Goal: Contribute content: Add original content to the website for others to see

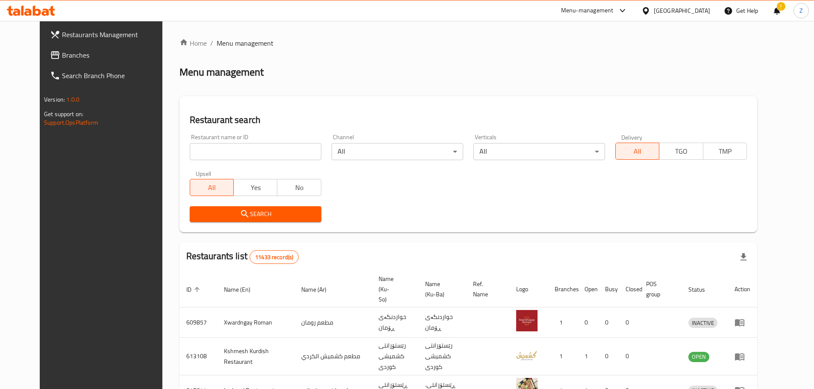
click at [260, 149] on input "search" at bounding box center [256, 151] width 132 height 17
paste input "702952"
type input "702952"
click at [274, 209] on span "Search" at bounding box center [256, 214] width 118 height 11
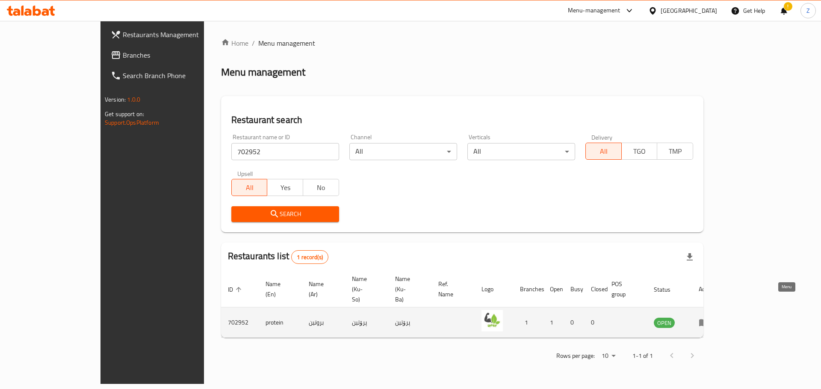
click at [714, 318] on link "enhanced table" at bounding box center [706, 323] width 16 height 10
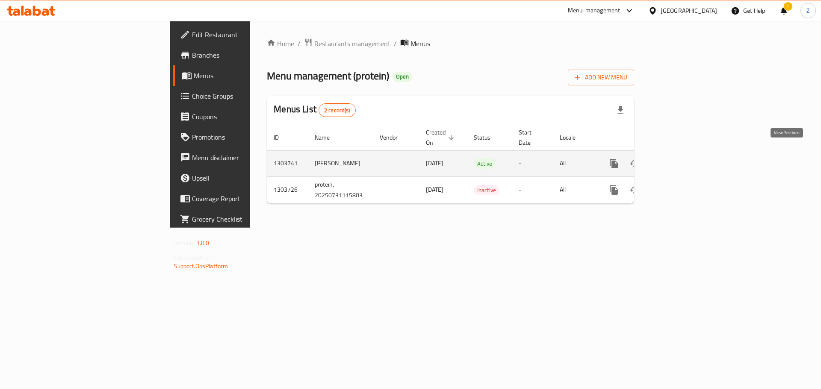
click at [680, 159] on icon "enhanced table" at bounding box center [675, 164] width 10 height 10
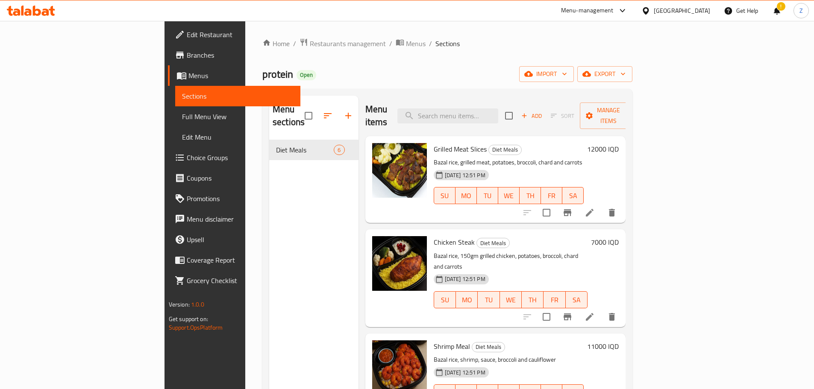
click at [343, 111] on icon "button" at bounding box center [348, 116] width 10 height 10
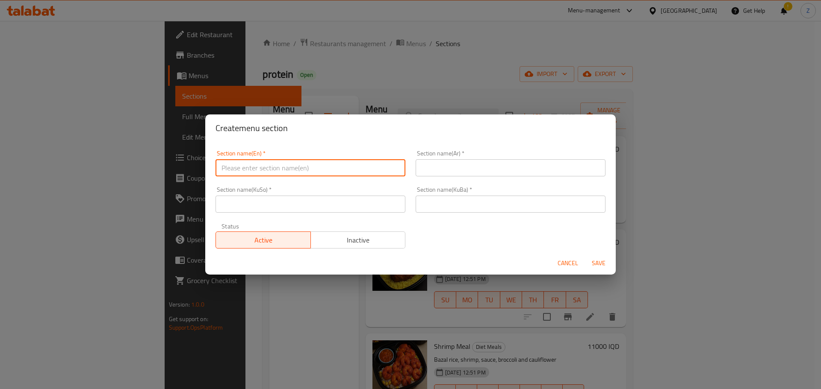
click at [289, 168] on input "text" at bounding box center [310, 167] width 190 height 17
type input "Salads"
click at [442, 169] on input "text" at bounding box center [510, 167] width 190 height 17
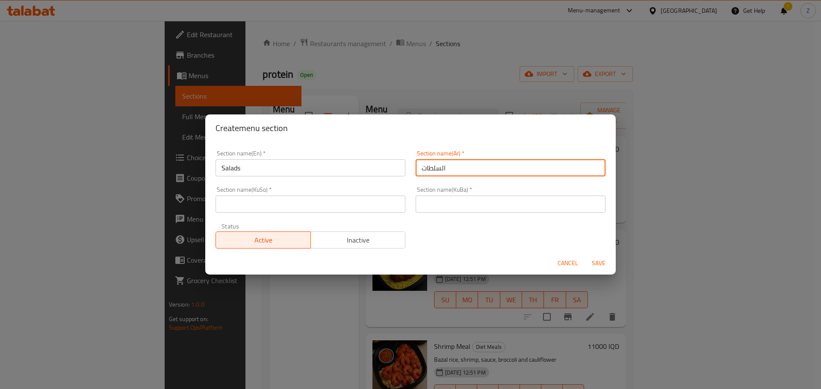
click at [469, 167] on input "السلطات" at bounding box center [510, 167] width 190 height 17
type input "السلطات"
click at [462, 210] on input "text" at bounding box center [510, 204] width 190 height 17
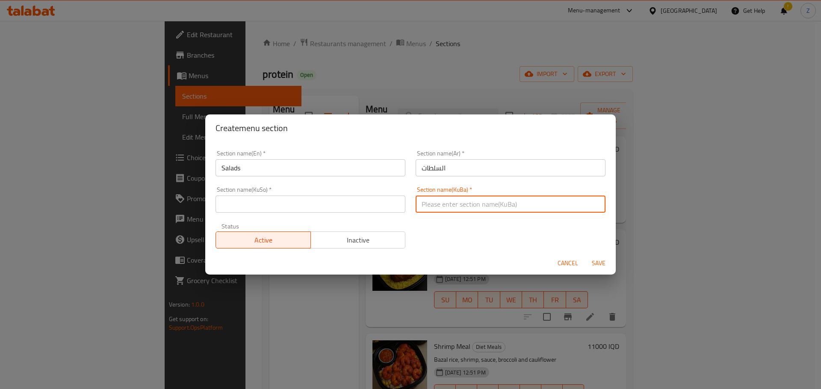
paste input "السلطات"
type input "السلطات"
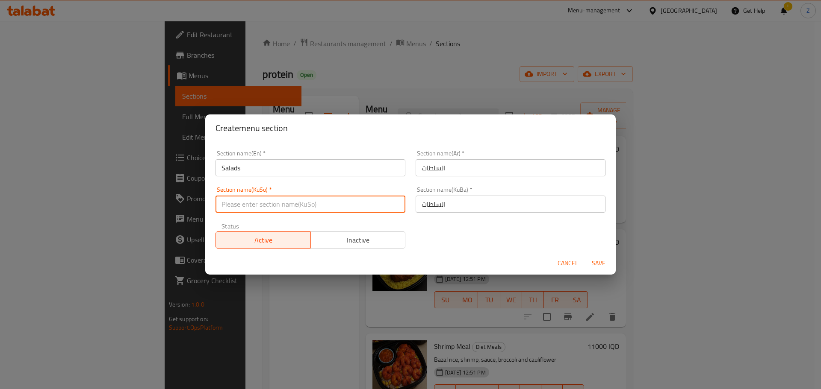
click at [283, 197] on input "text" at bounding box center [310, 204] width 190 height 17
paste input "السلطات"
type input "السلطات"
click at [604, 259] on span "Save" at bounding box center [598, 263] width 21 height 11
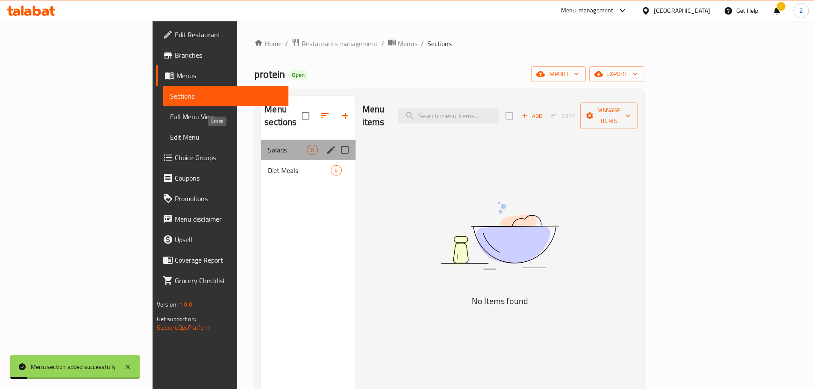
click at [268, 145] on span "Salads" at bounding box center [287, 150] width 39 height 10
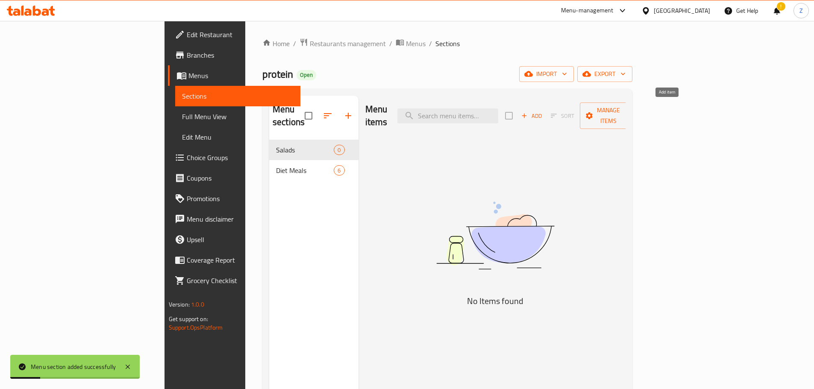
click at [545, 115] on button "Add" at bounding box center [531, 115] width 27 height 13
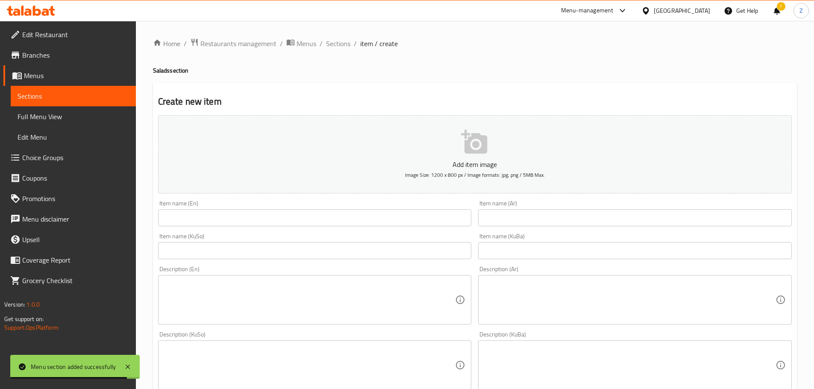
click at [579, 221] on input "text" at bounding box center [635, 217] width 314 height 17
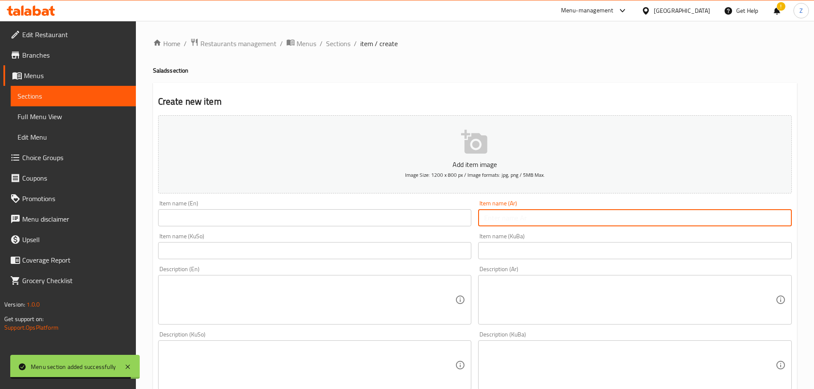
paste input "سلطة سيزر بالدجاج"
type input "سلطة سيزر بالدجاج"
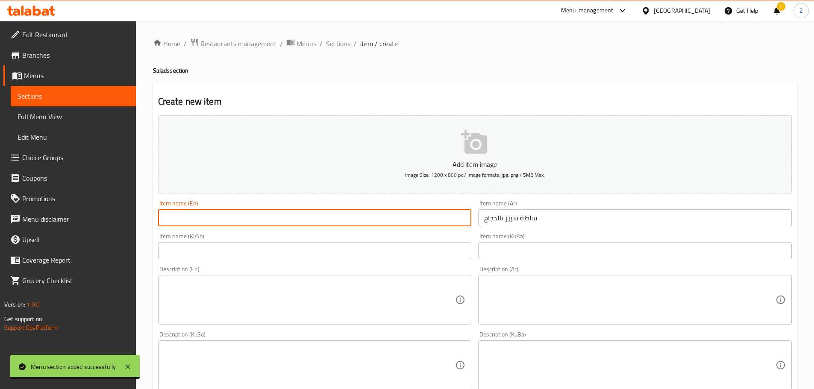
click at [369, 217] on input "text" at bounding box center [315, 217] width 314 height 17
type input "Caesar Salad"
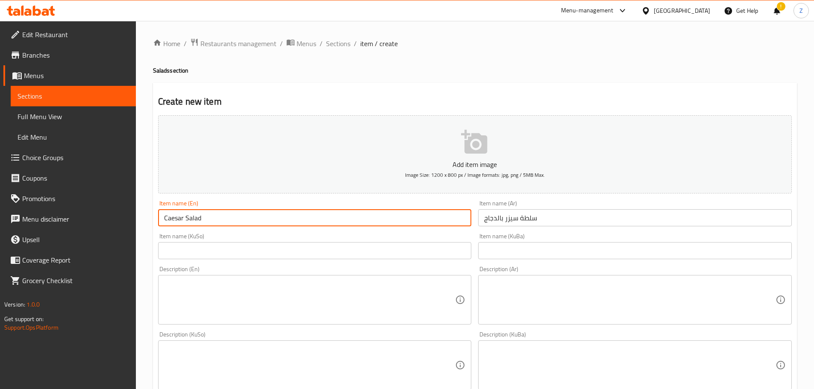
click at [586, 291] on textarea at bounding box center [629, 300] width 291 height 41
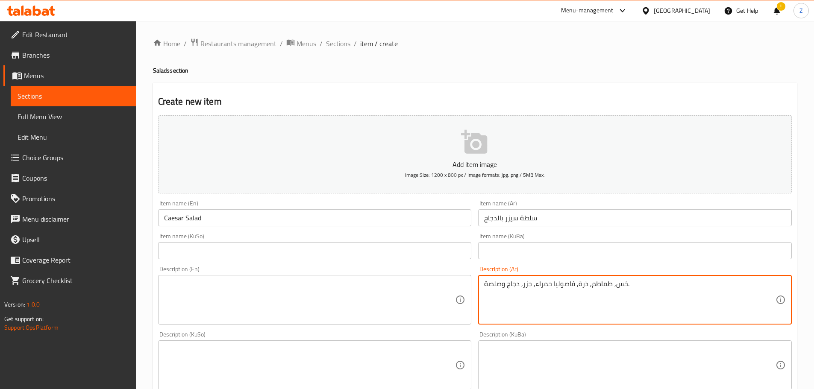
click at [586, 291] on textarea "خس, طماطم, ذرة, فاصوليا حمراء, جزر, دجاج وصلصة." at bounding box center [629, 300] width 291 height 41
type textarea "خس, طماطم, ذرة, فاصوليا حمراء, جزر, دجاج وصلصة."
click at [281, 275] on div "Description (En)" at bounding box center [315, 300] width 314 height 50
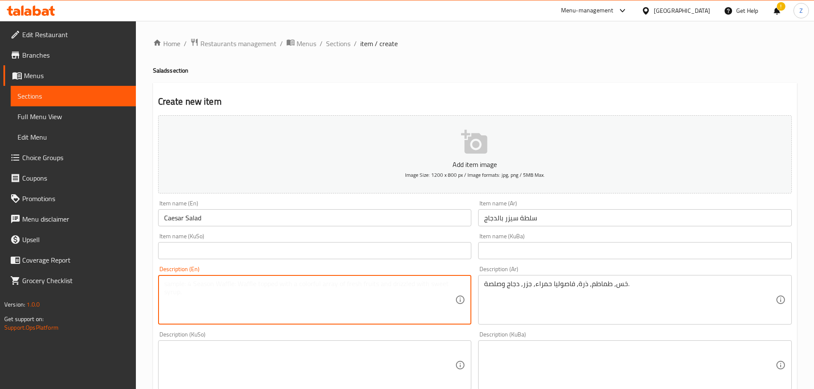
paste textarea "Lettuce, tomatoes, corn, kidney beans, carrots, chicken and sauce."
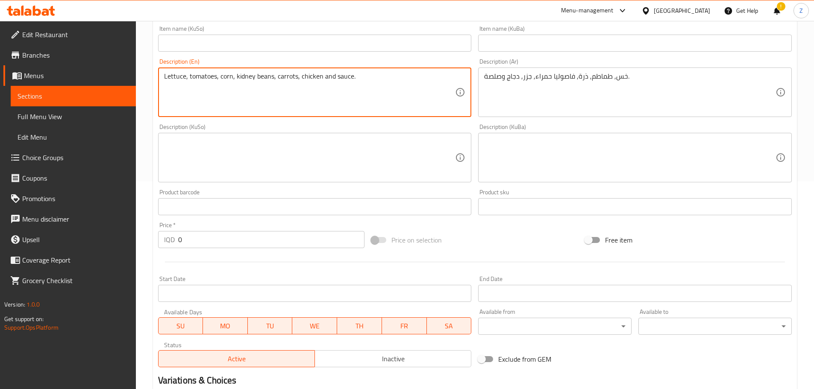
scroll to position [214, 0]
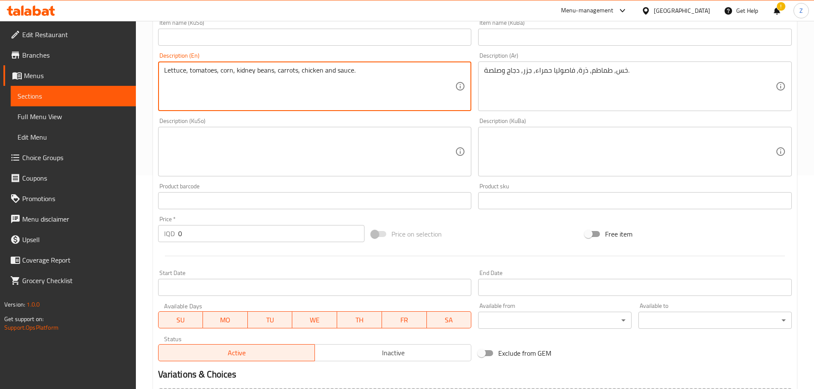
type textarea "Lettuce, tomatoes, corn, kidney beans, carrots, chicken and sauce."
click at [223, 242] on input "0" at bounding box center [271, 233] width 187 height 17
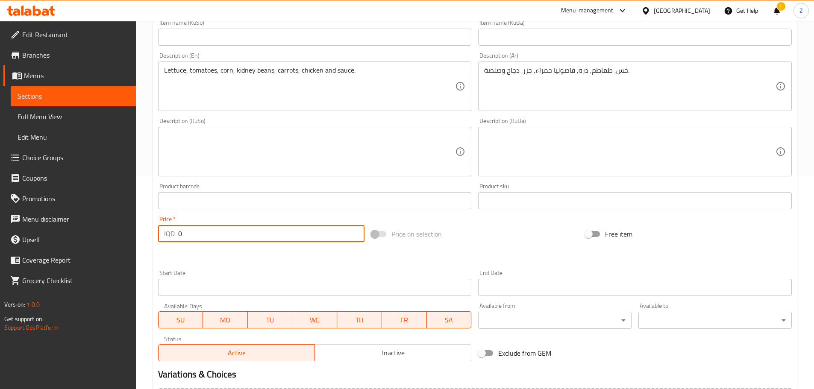
click at [223, 242] on input "0" at bounding box center [271, 233] width 187 height 17
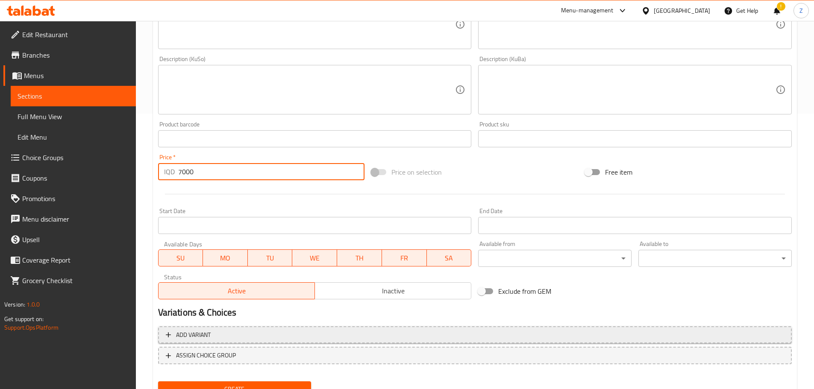
scroll to position [313, 0]
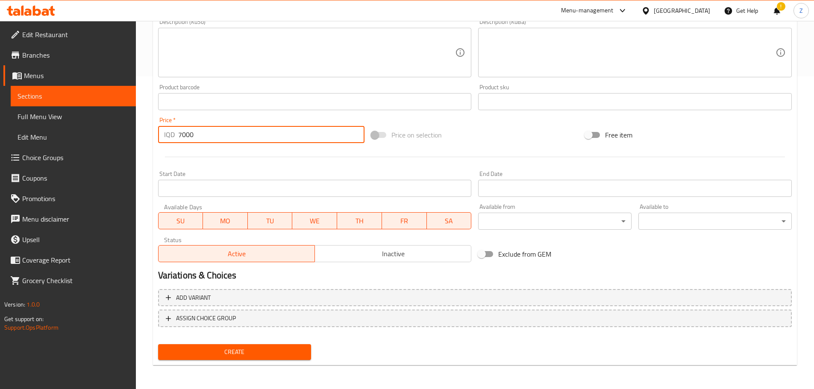
type input "7000"
click at [276, 355] on span "Create" at bounding box center [235, 352] width 140 height 11
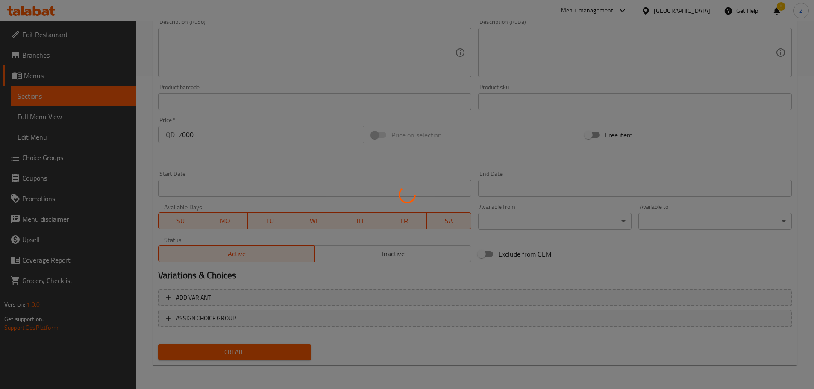
type input "0"
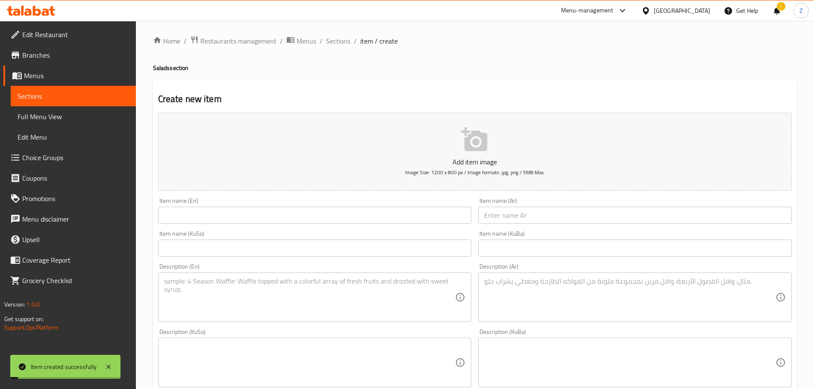
scroll to position [0, 0]
click at [330, 41] on span "Sections" at bounding box center [338, 43] width 24 height 10
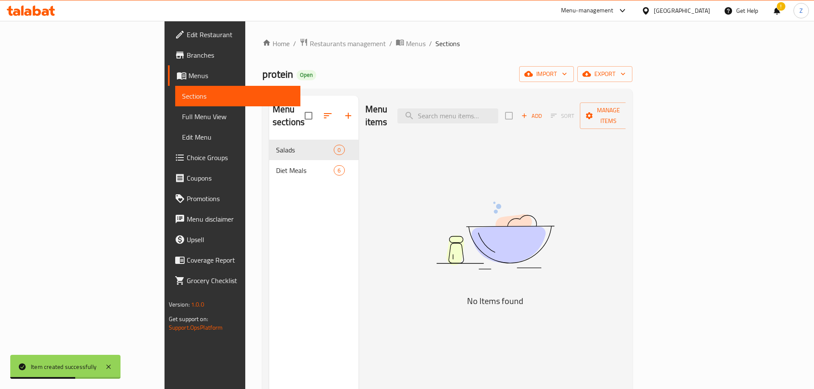
click at [393, 152] on div "Menu items Add Sort Manage items No Items found" at bounding box center [493, 290] width 268 height 389
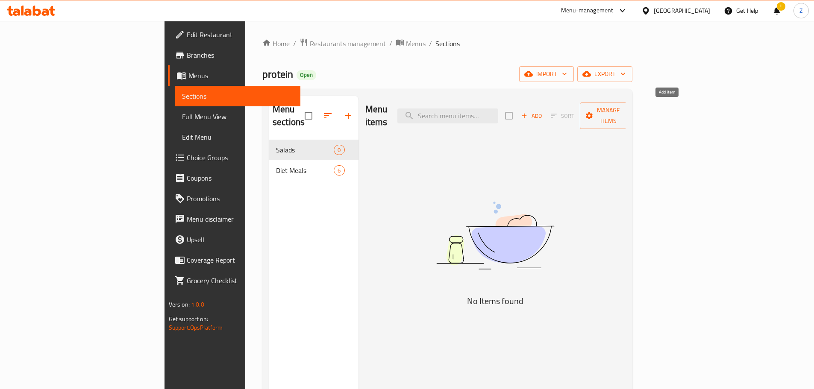
click at [543, 111] on span "Add" at bounding box center [531, 116] width 23 height 10
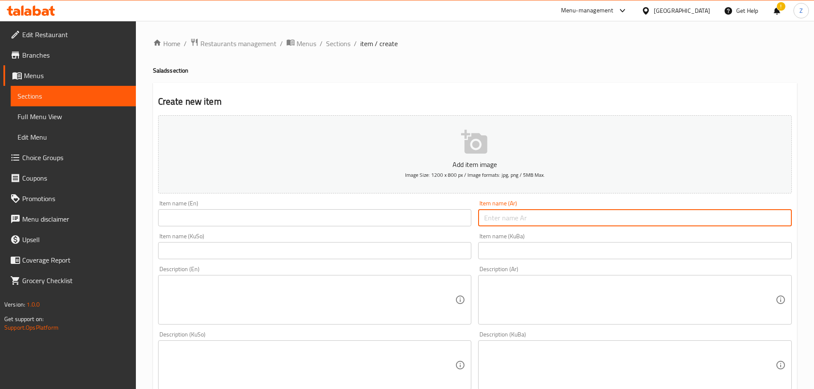
click at [610, 224] on input "text" at bounding box center [635, 217] width 314 height 17
type input "سلطة سيزر بالتونة"
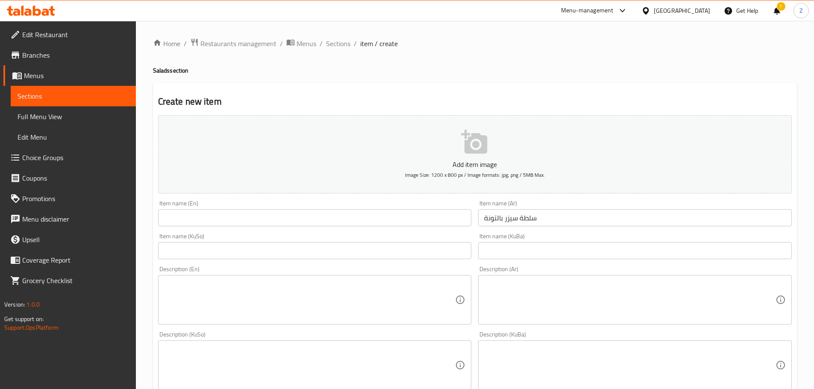
click at [393, 227] on div "Item name (En) Item name (En)" at bounding box center [315, 213] width 321 height 33
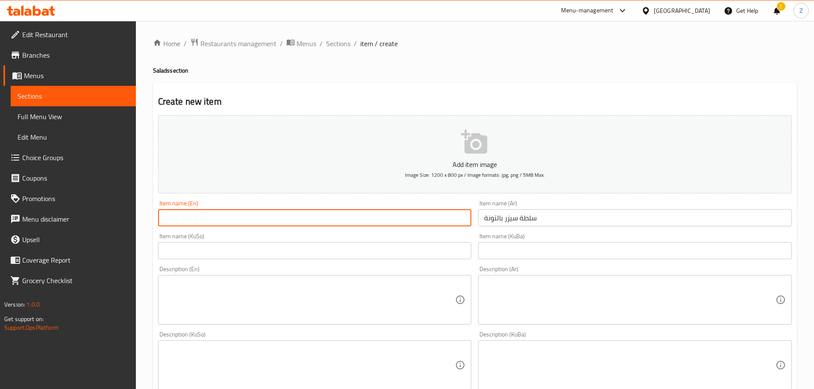
click at [388, 221] on input "text" at bounding box center [315, 217] width 314 height 17
type input "T"
type input "V"
click at [162, 216] on input "Caesar Salad" at bounding box center [315, 217] width 314 height 17
type input "Tuna Caesar Salad"
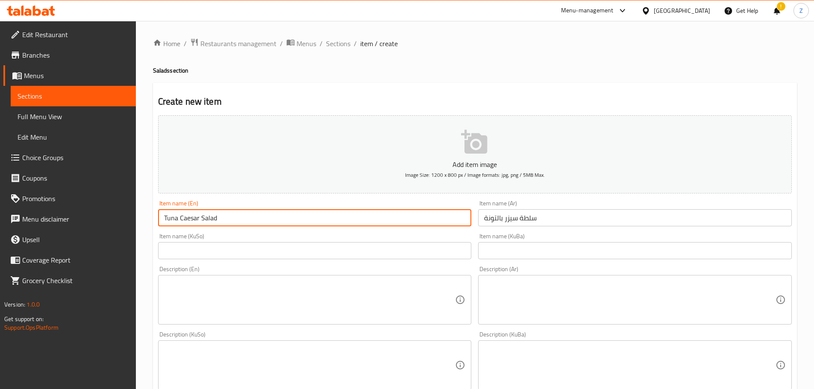
click at [547, 306] on textarea at bounding box center [629, 300] width 291 height 41
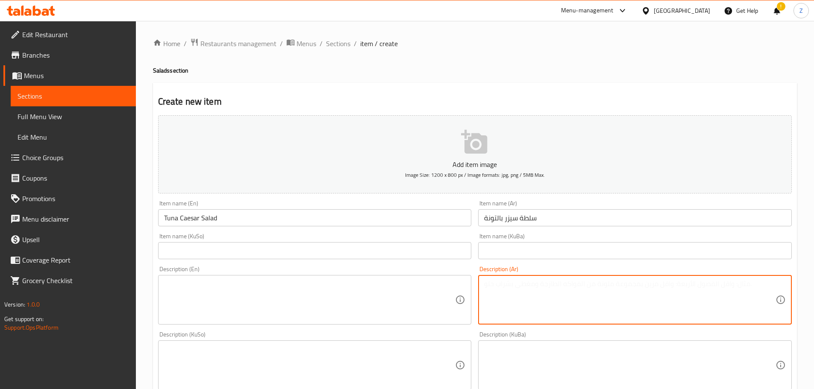
click at [573, 301] on textarea at bounding box center [629, 300] width 291 height 41
click at [574, 302] on textarea "خس, طماطم, ذرة, فاصوليا حمراء, جزر, تونة و[GEOGRAPHIC_DATA]." at bounding box center [629, 300] width 291 height 41
type textarea "خس, طماطم, ذرة, فاصوليا حمراء, جزر, تونة و[GEOGRAPHIC_DATA]."
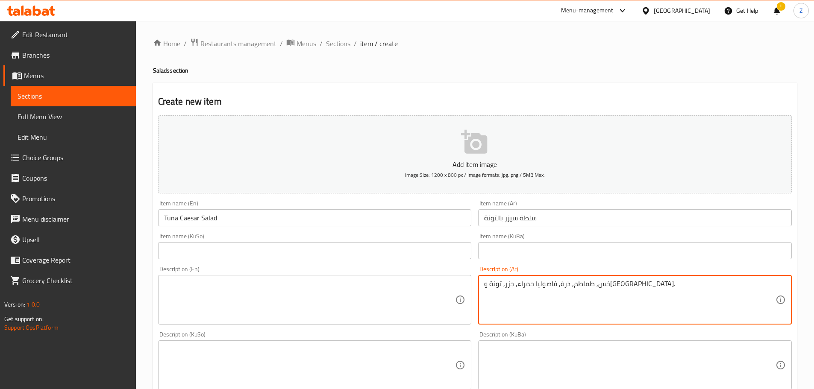
click at [305, 283] on textarea at bounding box center [309, 300] width 291 height 41
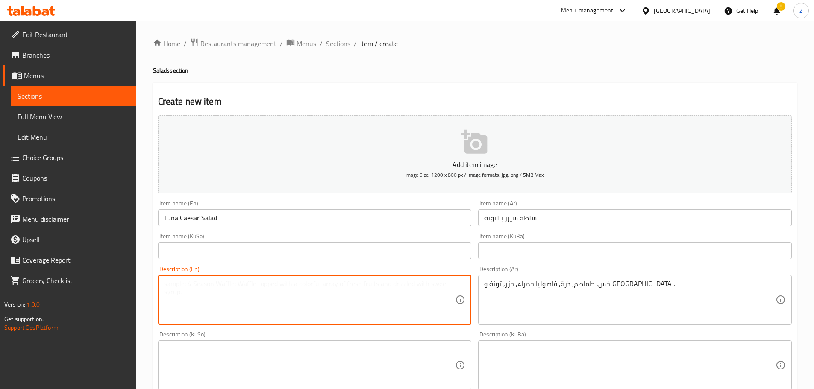
paste textarea "Lettuce, tomatoes, corn, kidney beans, carrots, tuna and sauce."
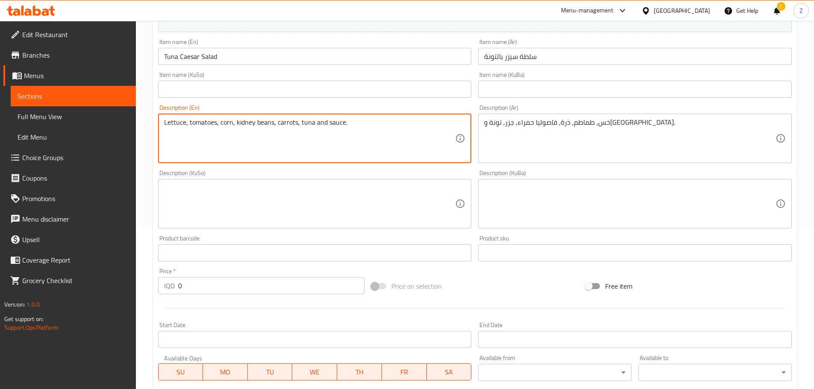
scroll to position [256, 0]
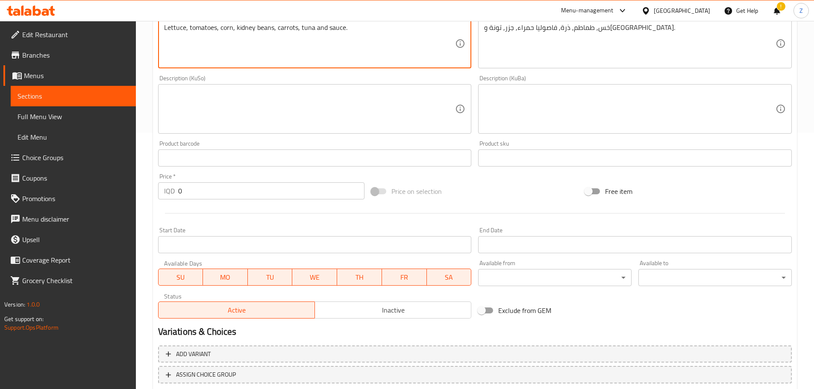
type textarea "Lettuce, tomatoes, corn, kidney beans, carrots, tuna and sauce."
click at [199, 194] on input "0" at bounding box center [271, 190] width 187 height 17
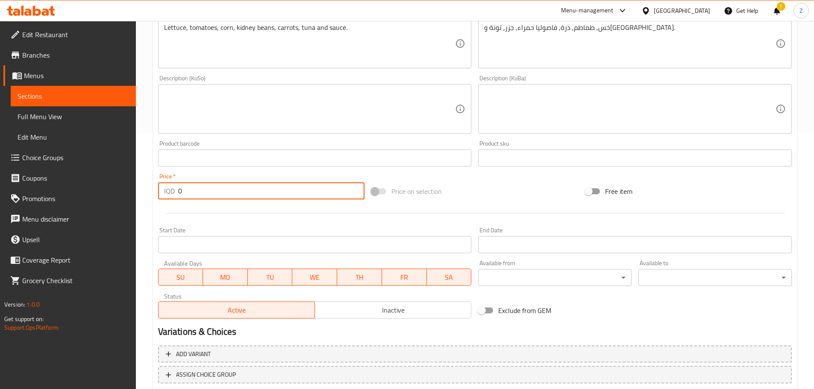
click at [199, 194] on input "0" at bounding box center [271, 190] width 187 height 17
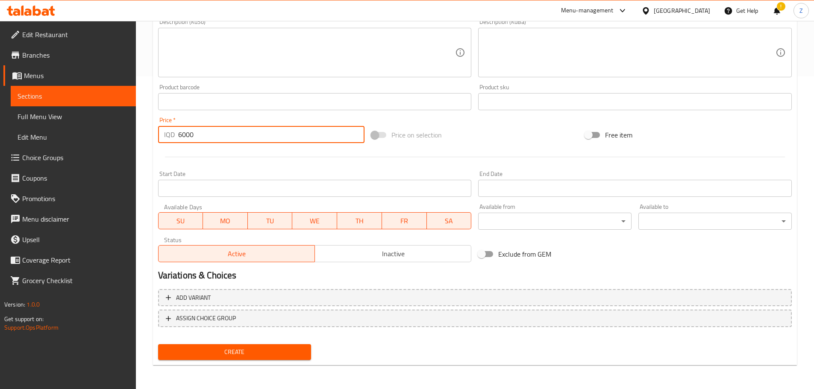
type input "6000"
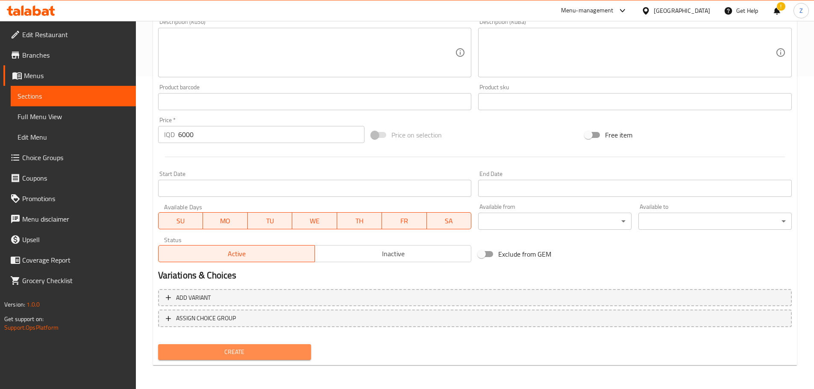
click at [272, 355] on span "Create" at bounding box center [235, 352] width 140 height 11
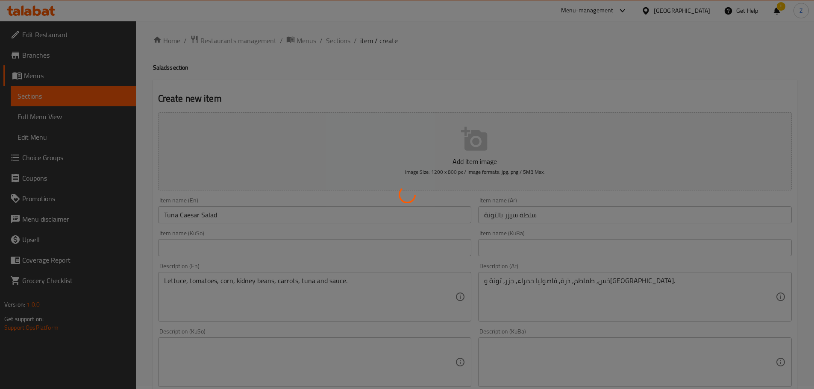
scroll to position [0, 0]
type input "0"
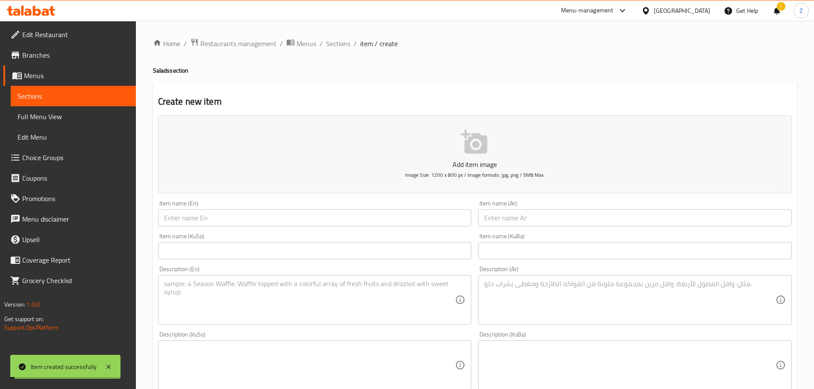
click at [335, 43] on span "Sections" at bounding box center [338, 43] width 24 height 10
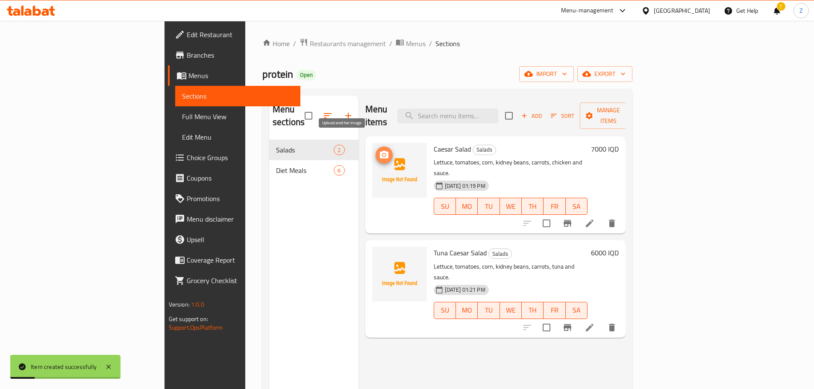
click at [376, 150] on span "upload picture" at bounding box center [384, 155] width 17 height 10
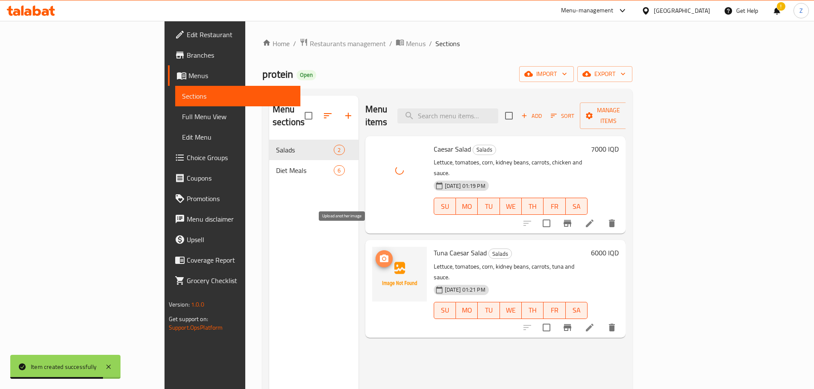
click at [380, 255] on icon "upload picture" at bounding box center [384, 259] width 9 height 8
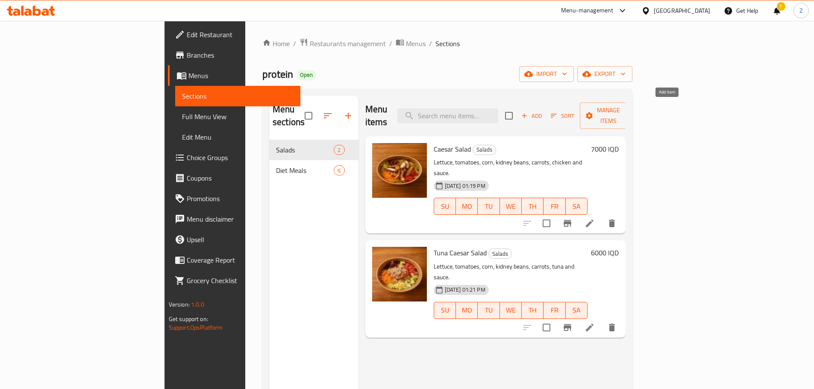
click at [543, 114] on span "Add" at bounding box center [531, 116] width 23 height 10
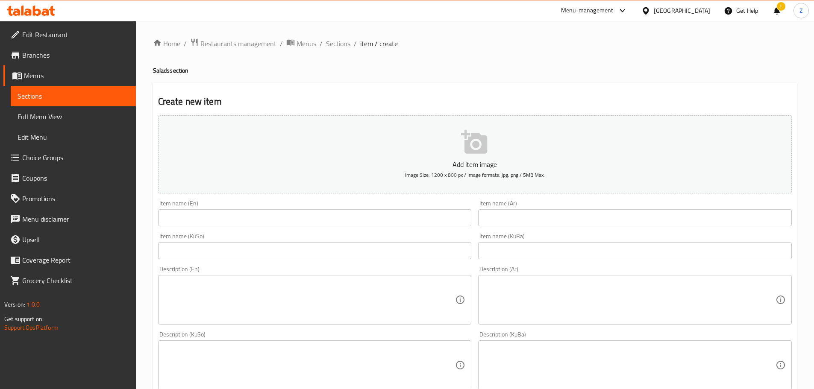
click at [600, 227] on div "Item name (Ar) Item name (Ar)" at bounding box center [635, 213] width 321 height 33
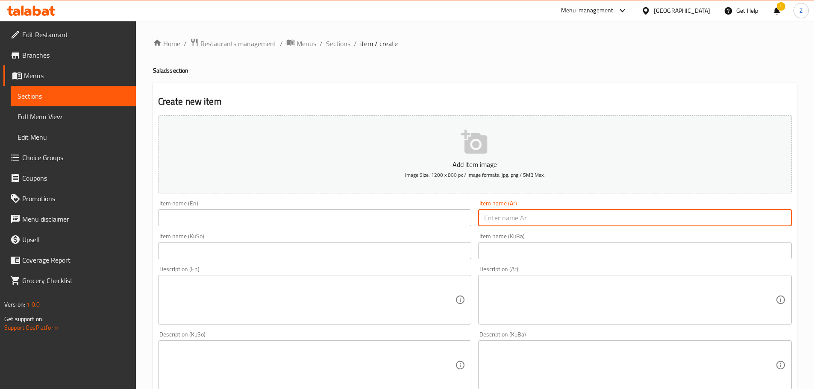
click at [596, 226] on input "text" at bounding box center [635, 217] width 314 height 17
paste input "سلطة سيزر بالأفوكادو"
type input "سلطة سيزر بالأفوكادو"
click at [251, 218] on input "text" at bounding box center [315, 217] width 314 height 17
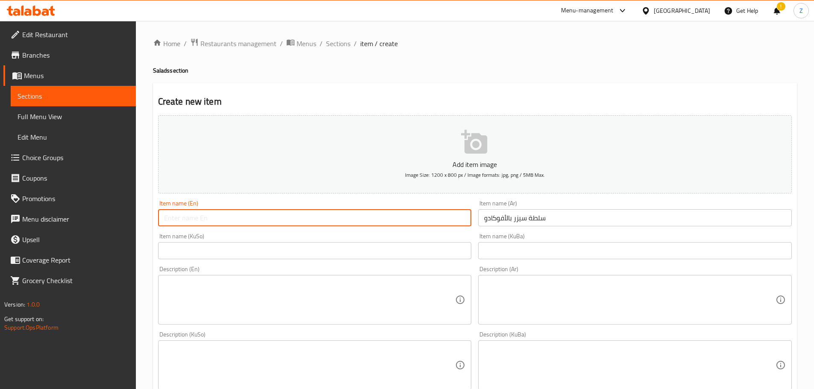
paste input "Caesar salad with avocado"
drag, startPoint x: 250, startPoint y: 221, endPoint x: 218, endPoint y: 224, distance: 32.2
click at [218, 224] on input "Caesar salad with avocado" at bounding box center [315, 217] width 314 height 17
click at [164, 217] on input "Caesar salad" at bounding box center [315, 217] width 314 height 17
paste input "avocado"
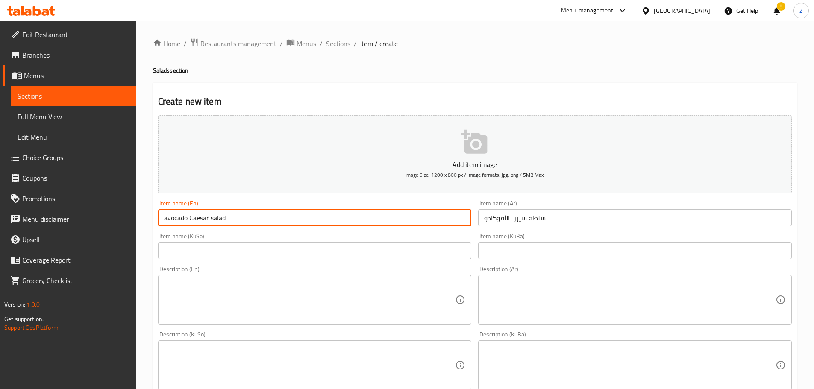
drag, startPoint x: 166, startPoint y: 220, endPoint x: 161, endPoint y: 219, distance: 5.2
click at [161, 219] on input "avocado Caesar salad" at bounding box center [315, 217] width 314 height 17
click at [212, 214] on input "Avocado Caesar salad" at bounding box center [315, 217] width 314 height 17
type input "Avocado Caesar Salad"
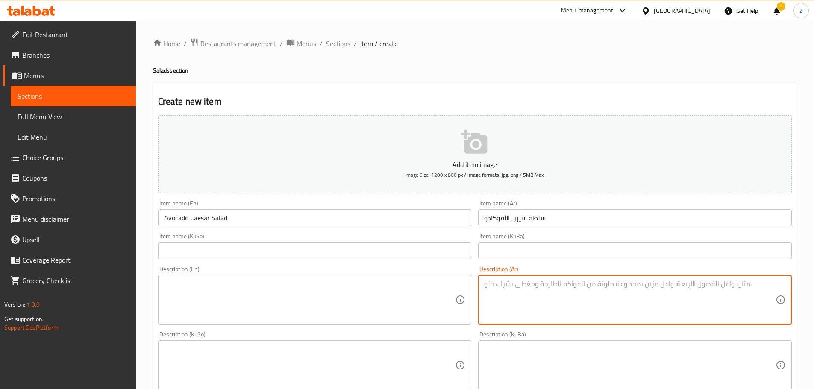
click at [498, 294] on textarea at bounding box center [629, 300] width 291 height 41
click at [538, 291] on textarea at bounding box center [629, 300] width 291 height 41
click at [538, 291] on textarea "خس, طماطم, ذرة, فاصوليا حمراء, جزر, افوكادو وصلصة." at bounding box center [629, 300] width 291 height 41
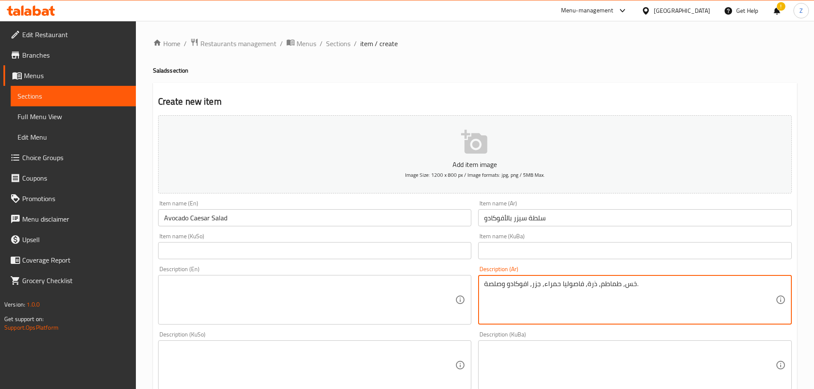
type textarea "خس, طماطم, ذرة, فاصوليا حمراء, جزر, افوكادو وصلصة."
click at [341, 310] on textarea at bounding box center [309, 300] width 291 height 41
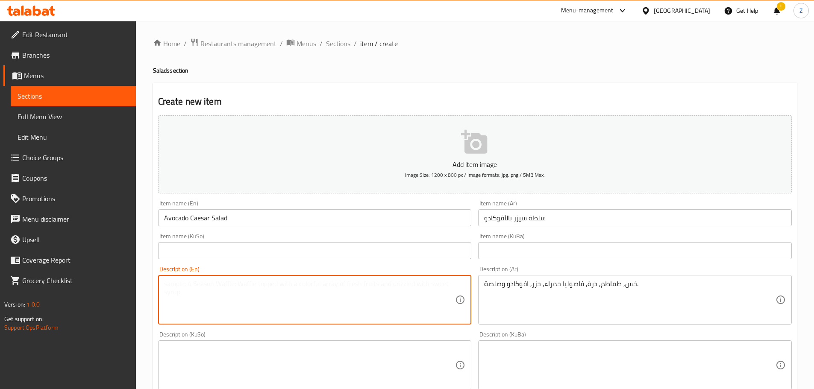
paste textarea "Lettuce, tomatoes, corn, kidney beans, carrots, avocado and salsa."
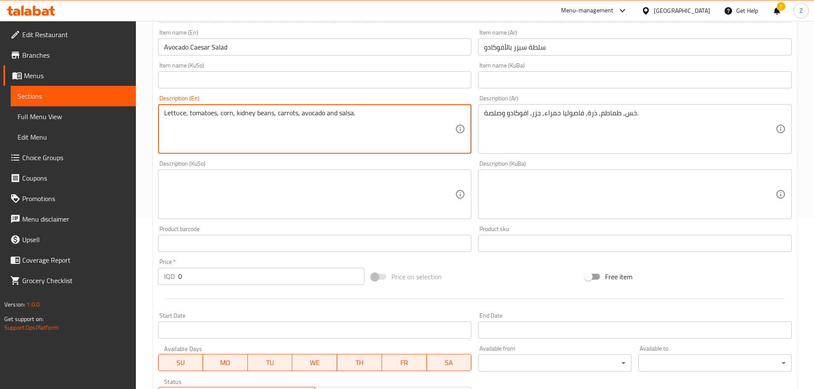
type textarea "Lettuce, tomatoes, corn, kidney beans, carrots, avocado and salsa."
click at [235, 273] on input "0" at bounding box center [271, 276] width 187 height 17
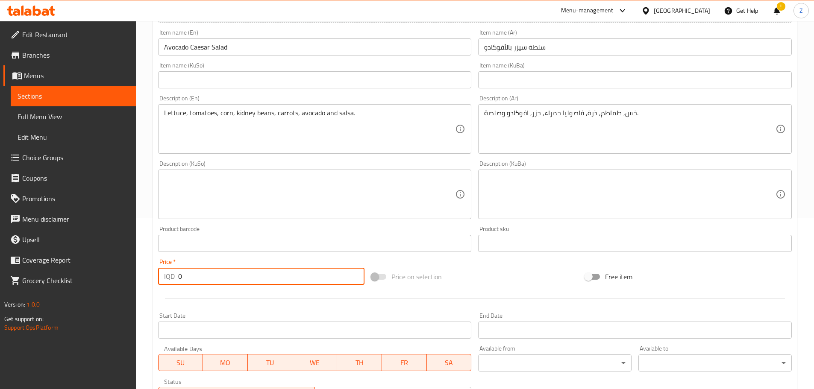
click at [235, 273] on input "0" at bounding box center [271, 276] width 187 height 17
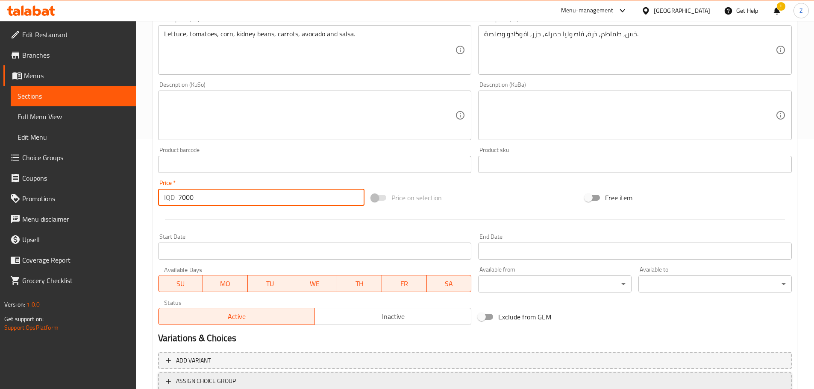
scroll to position [313, 0]
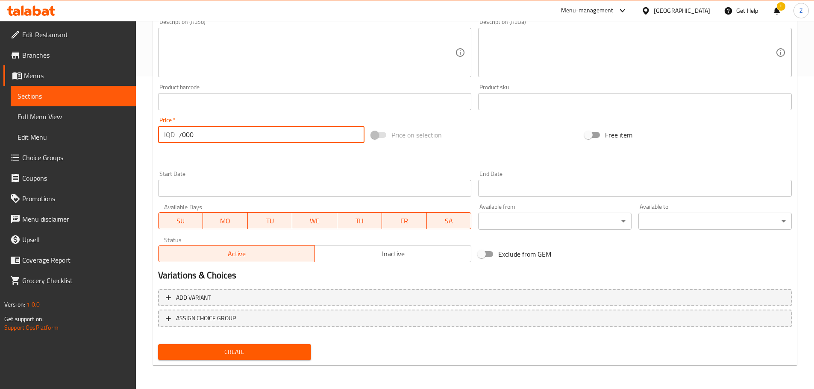
type input "7000"
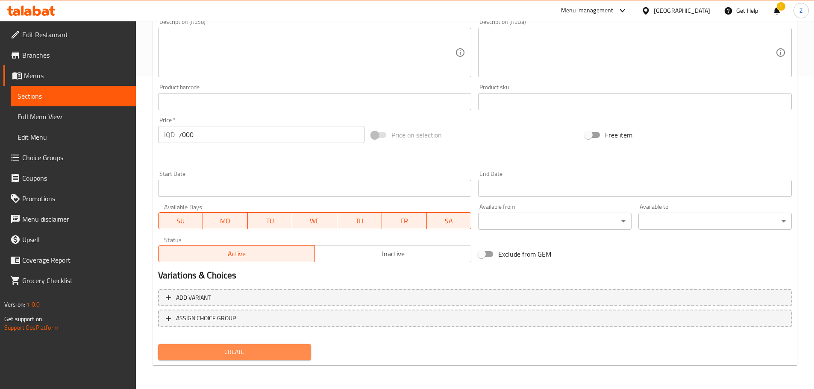
click at [264, 349] on span "Create" at bounding box center [235, 352] width 140 height 11
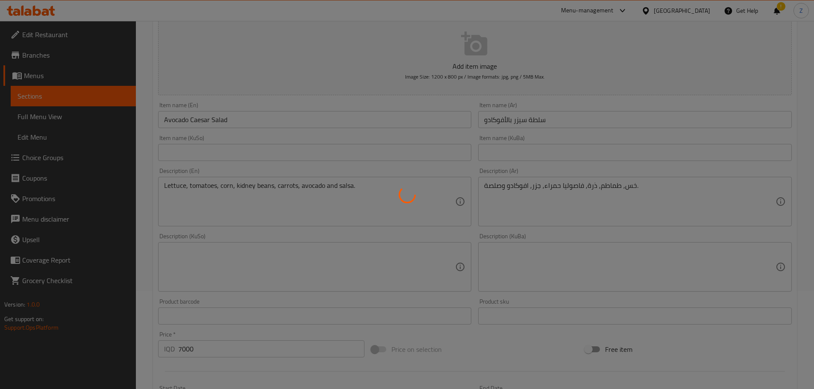
scroll to position [0, 0]
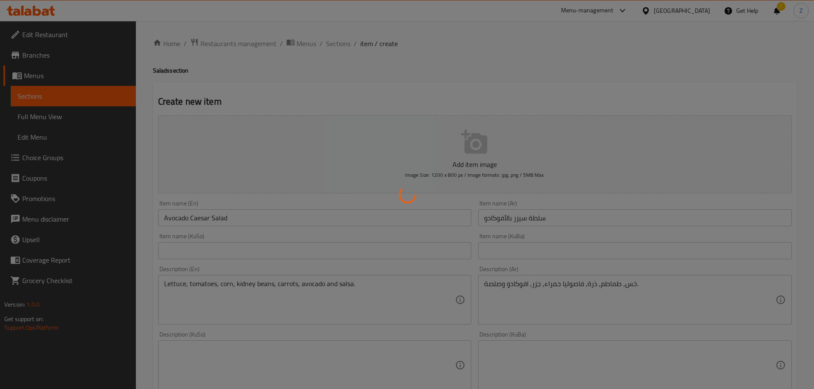
type input "0"
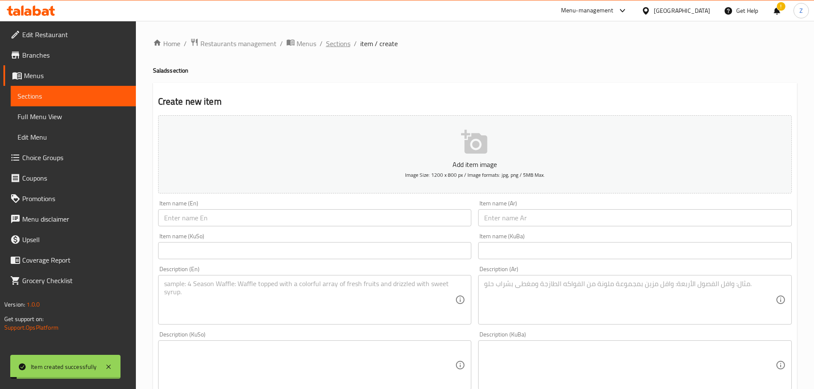
click at [333, 43] on span "Sections" at bounding box center [338, 43] width 24 height 10
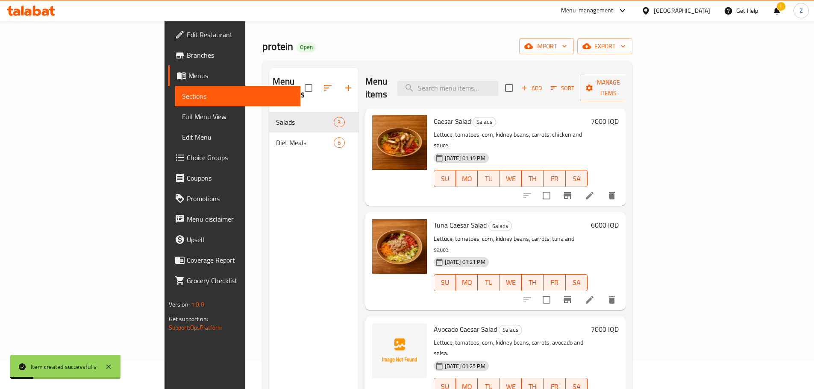
scroll to position [43, 0]
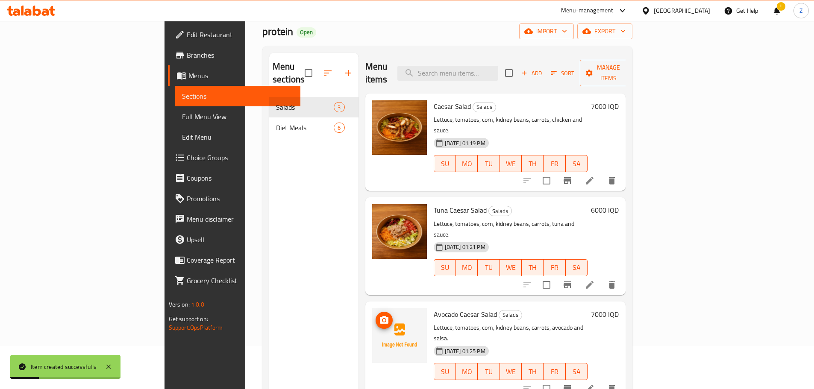
click at [379, 315] on icon "upload picture" at bounding box center [384, 320] width 10 height 10
